Goal: Check status

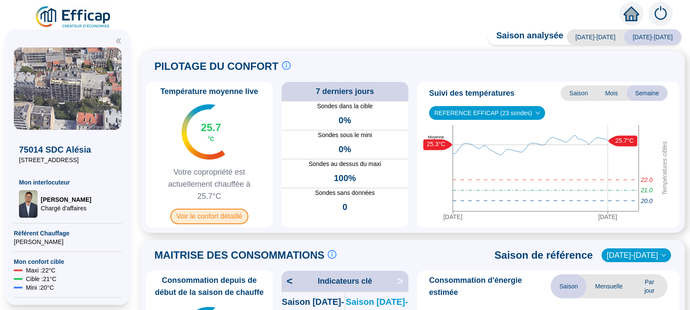
click at [200, 225] on div "Température moyenne live 25.7 °C Votre copropriété est actuellement chauffée à …" at bounding box center [209, 155] width 127 height 146
click at [192, 219] on span "Voir le confort détaillé" at bounding box center [209, 217] width 78 height 16
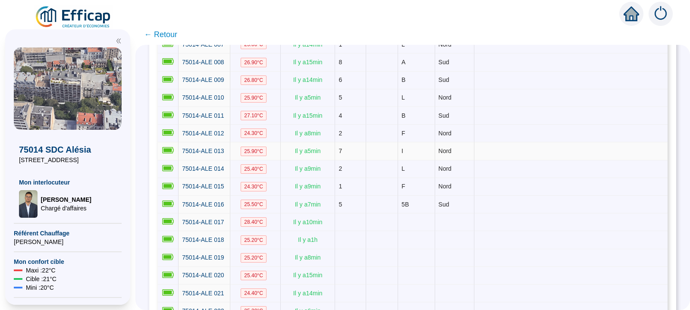
scroll to position [396, 0]
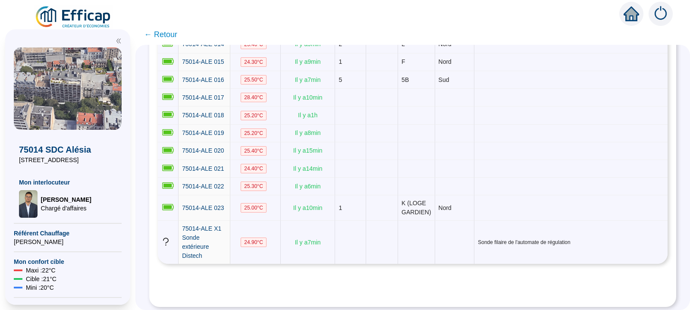
click at [177, 37] on span "← Retour" at bounding box center [160, 34] width 33 height 12
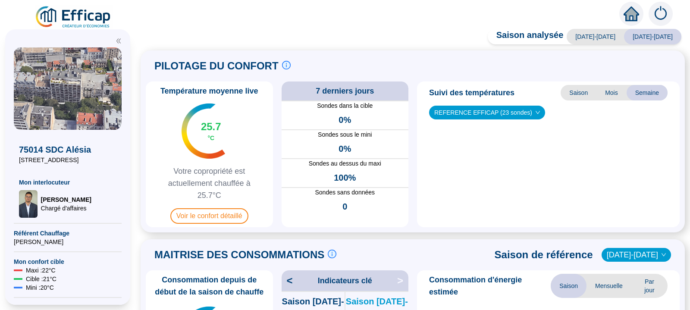
click at [166, 38] on div "Saison analysée 2023-2024 2024-2025 PILOTAGE DU CONFORT Le pilotage du confort …" at bounding box center [412, 171] width 554 height 277
click at [169, 37] on div "Saison analysée 2023-2024 2024-2025 PILOTAGE DU CONFORT Le pilotage du confort …" at bounding box center [412, 171] width 554 height 277
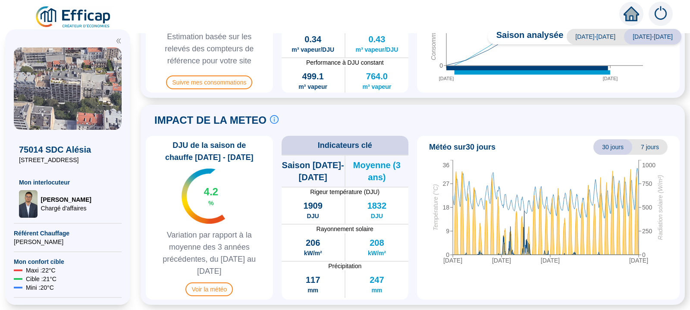
click at [66, 94] on img at bounding box center [68, 88] width 108 height 82
click at [631, 21] on icon "home" at bounding box center [631, 14] width 16 height 16
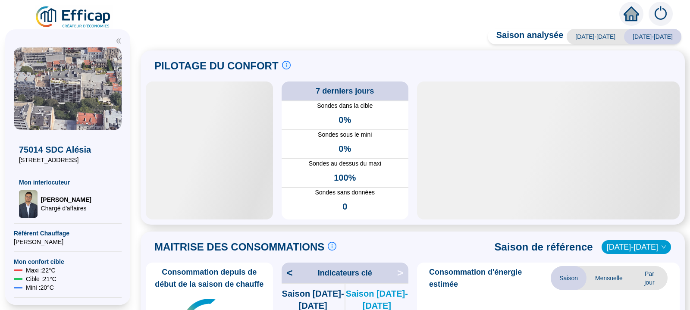
click at [34, 6] on div at bounding box center [345, 12] width 690 height 24
click at [658, 12] on img at bounding box center [660, 14] width 24 height 24
